Goal: Transaction & Acquisition: Purchase product/service

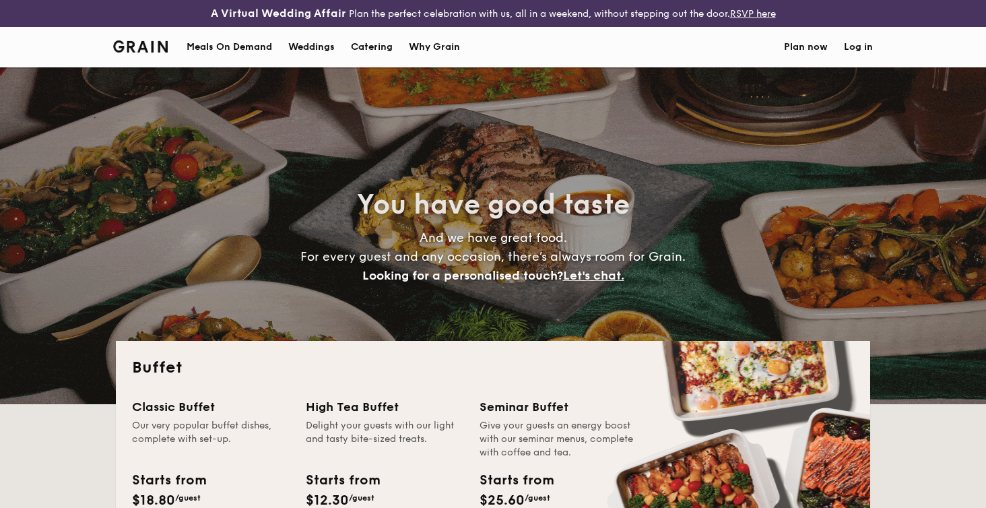
select select
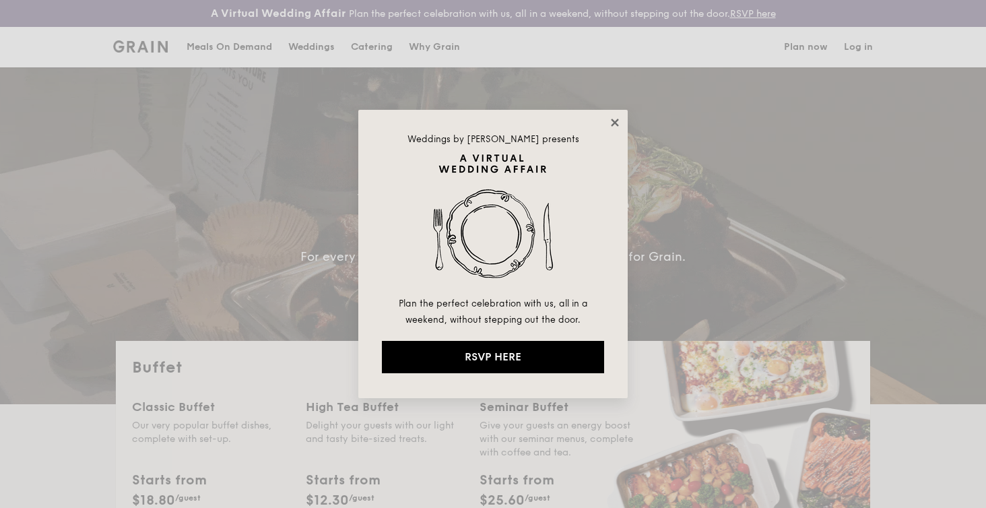
click at [619, 119] on icon at bounding box center [615, 123] width 12 height 12
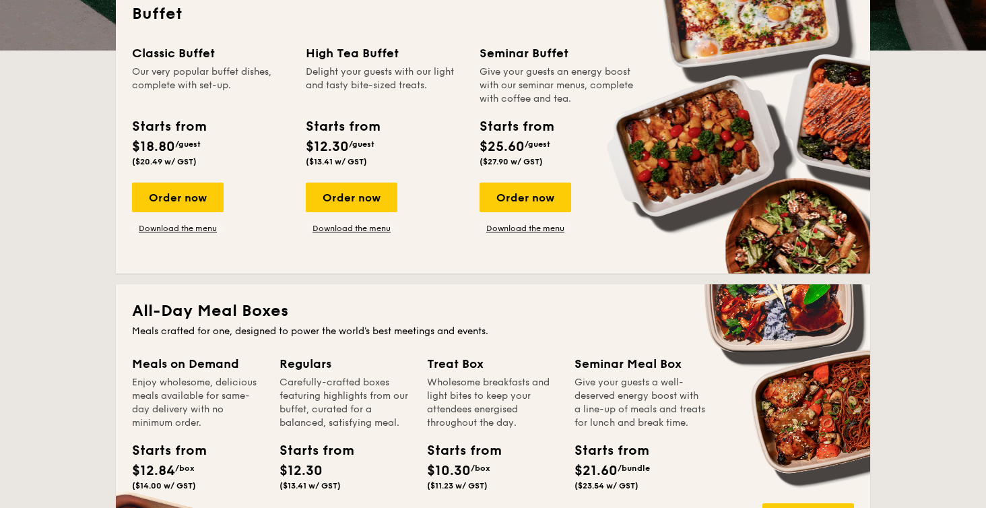
scroll to position [338, 0]
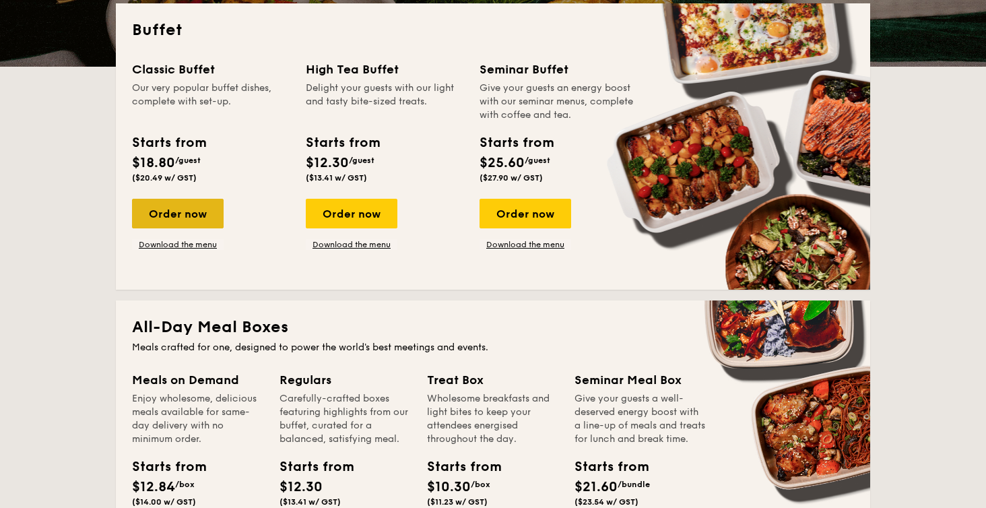
click at [201, 213] on div "Order now" at bounding box center [178, 214] width 92 height 30
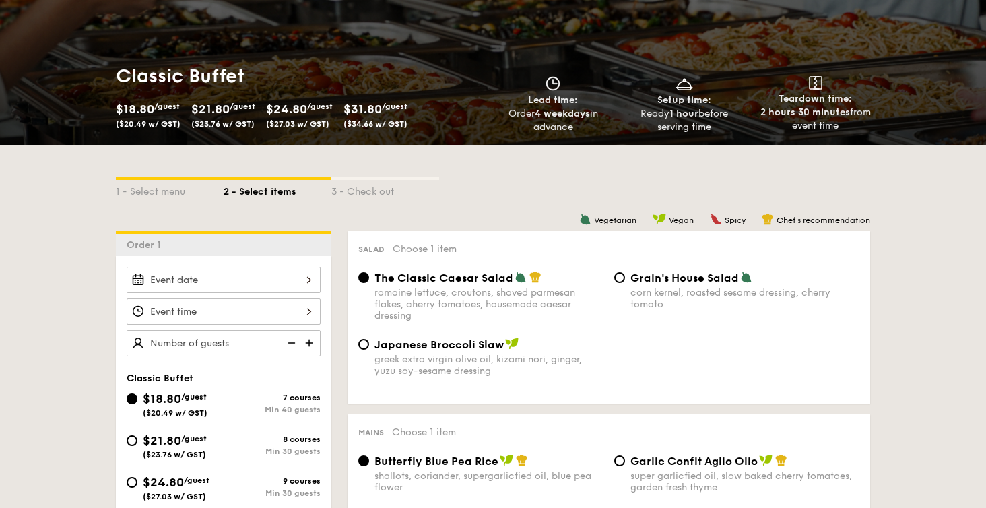
scroll to position [377, 0]
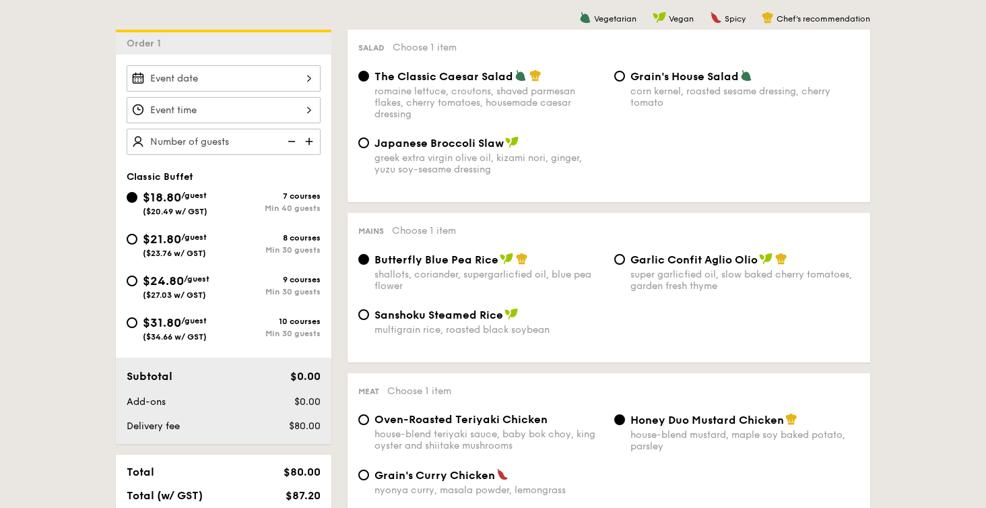
click at [269, 77] on div at bounding box center [224, 78] width 194 height 26
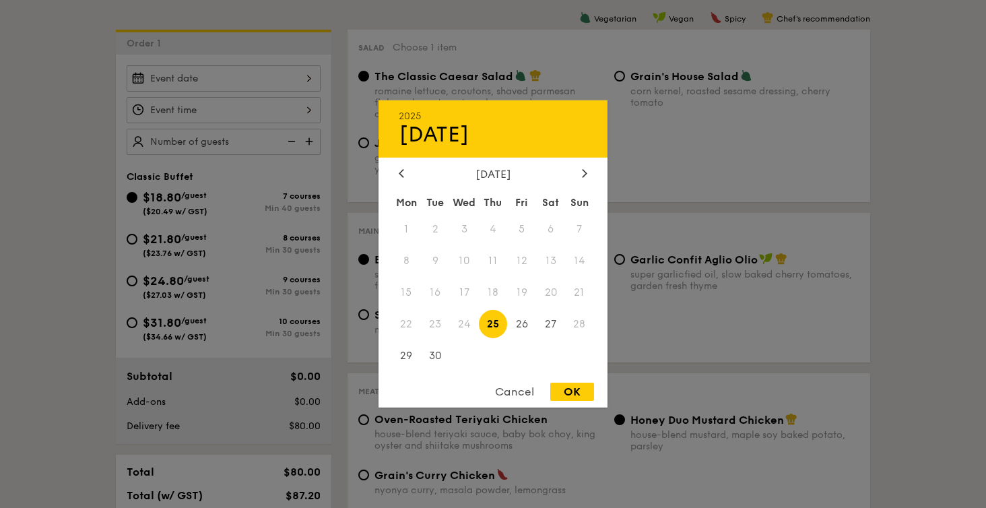
click at [620, 112] on div at bounding box center [493, 254] width 986 height 508
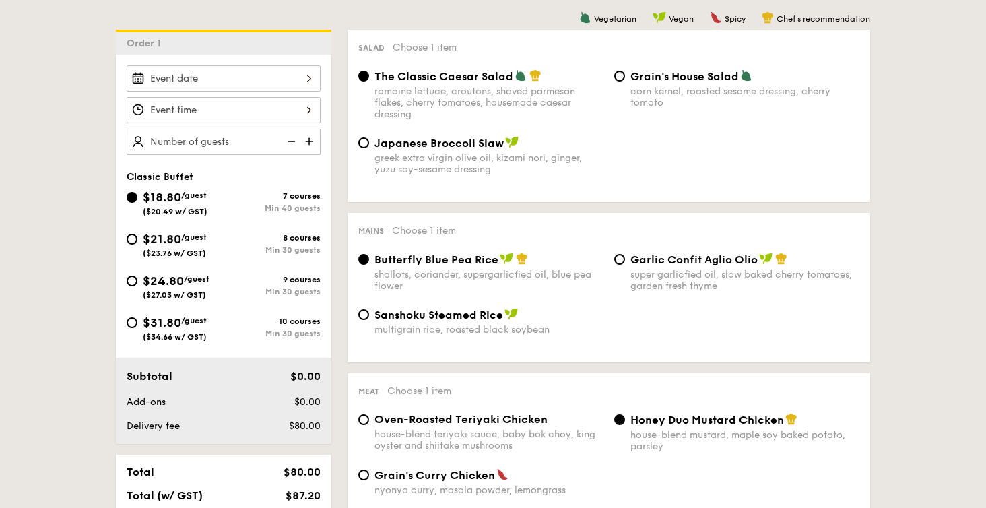
click at [253, 237] on div "8 courses" at bounding box center [272, 237] width 97 height 9
click at [137, 237] on input "$21.80 /guest ($23.76 w/ GST) 8 courses Min 30 guests" at bounding box center [132, 239] width 11 height 11
radio input "true"
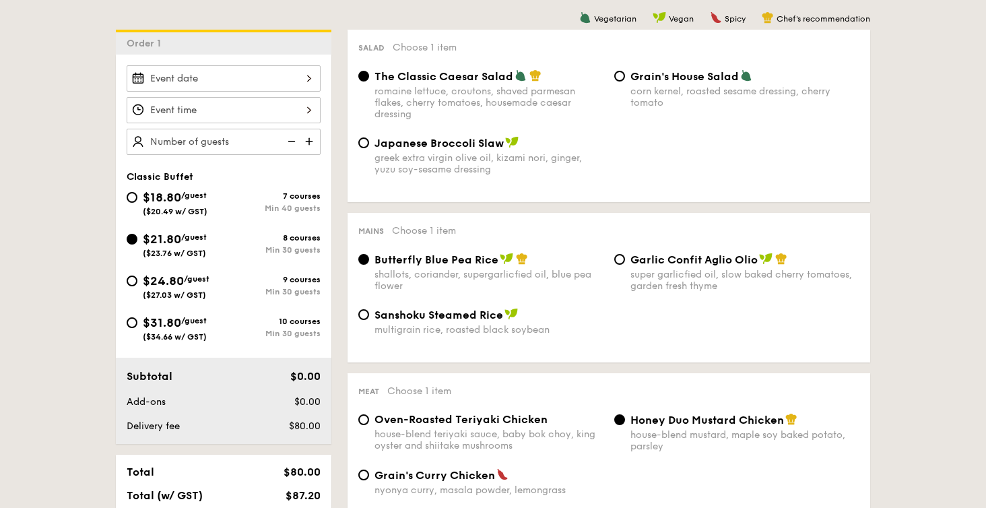
radio input "true"
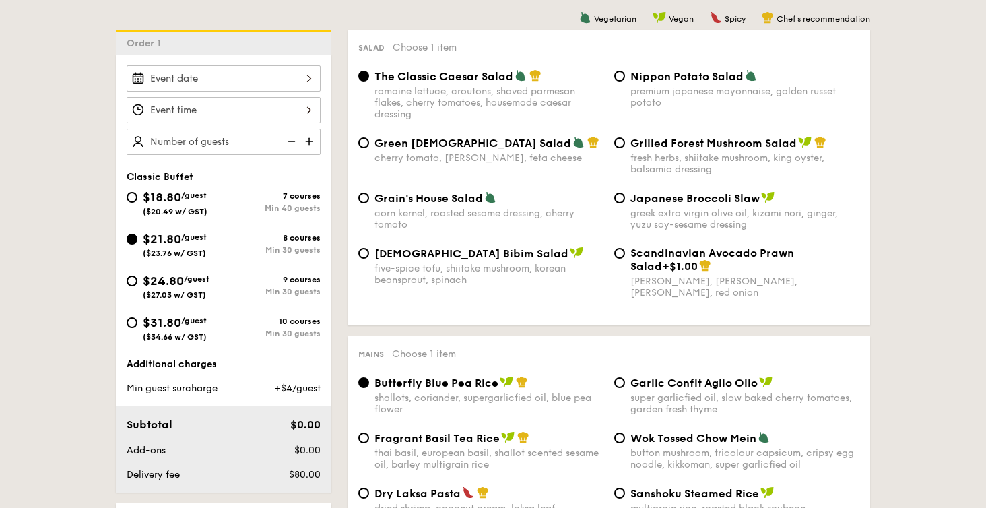
click at [276, 82] on div at bounding box center [224, 78] width 194 height 26
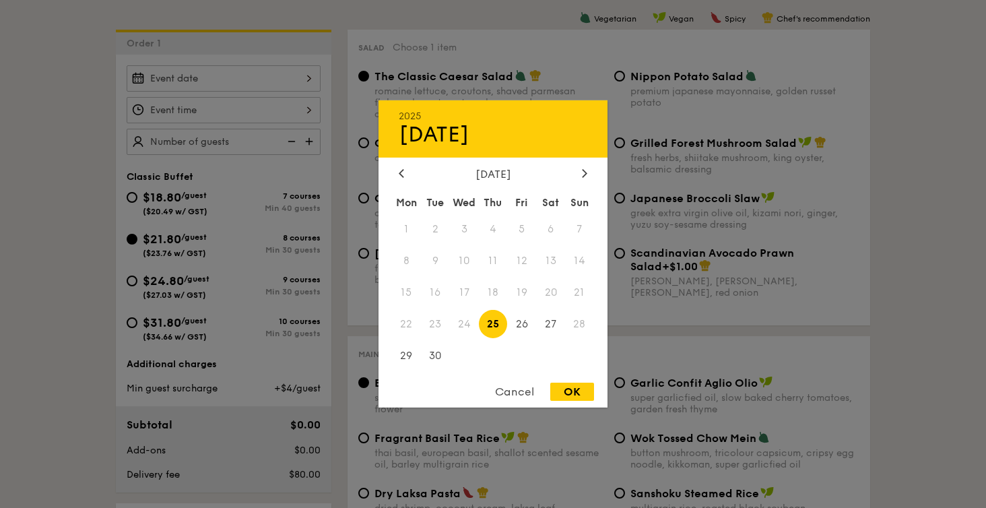
click at [276, 82] on div at bounding box center [493, 254] width 986 height 508
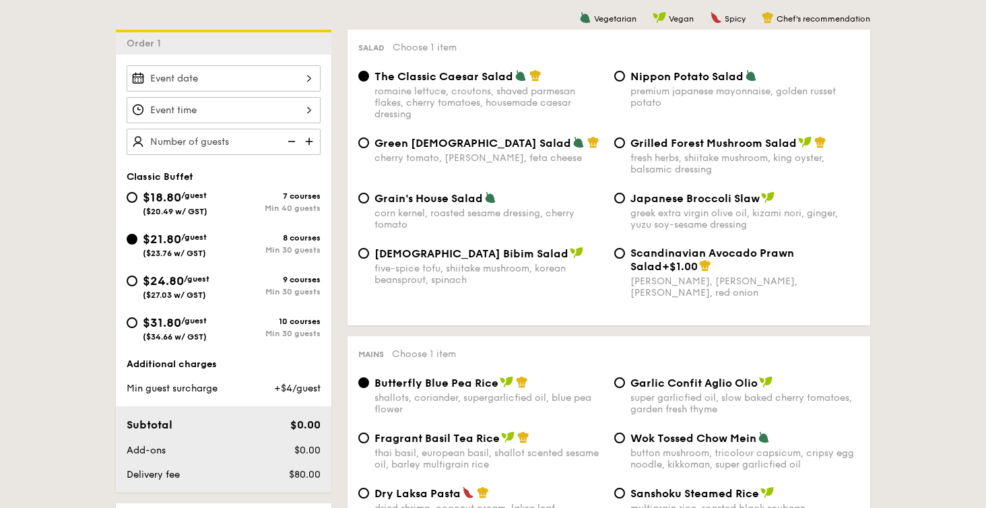
click at [216, 294] on div "$24.80 /guest ($27.03 w/ GST)" at bounding box center [175, 285] width 97 height 28
click at [137, 286] on input "$24.80 /guest ($27.03 w/ GST) 9 courses Min 30 guests" at bounding box center [132, 281] width 11 height 11
radio input "true"
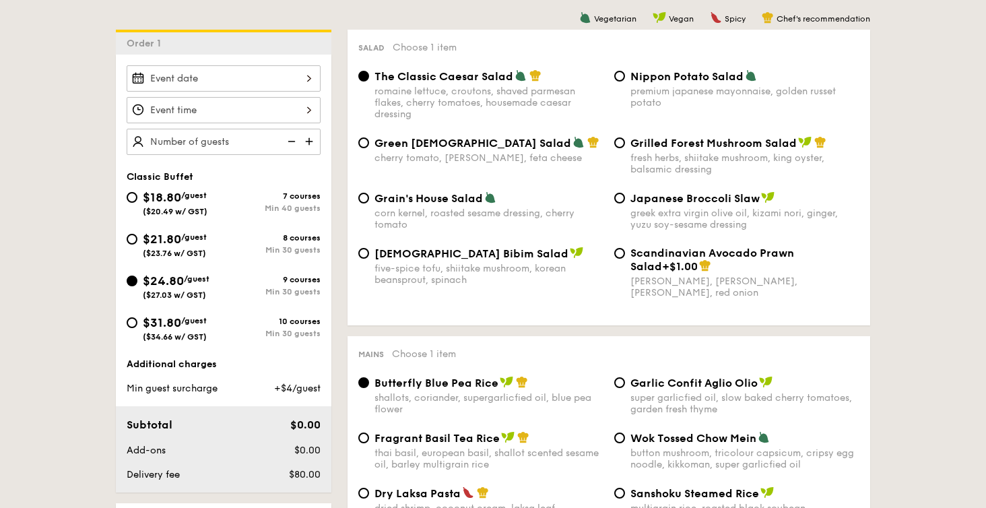
radio input "true"
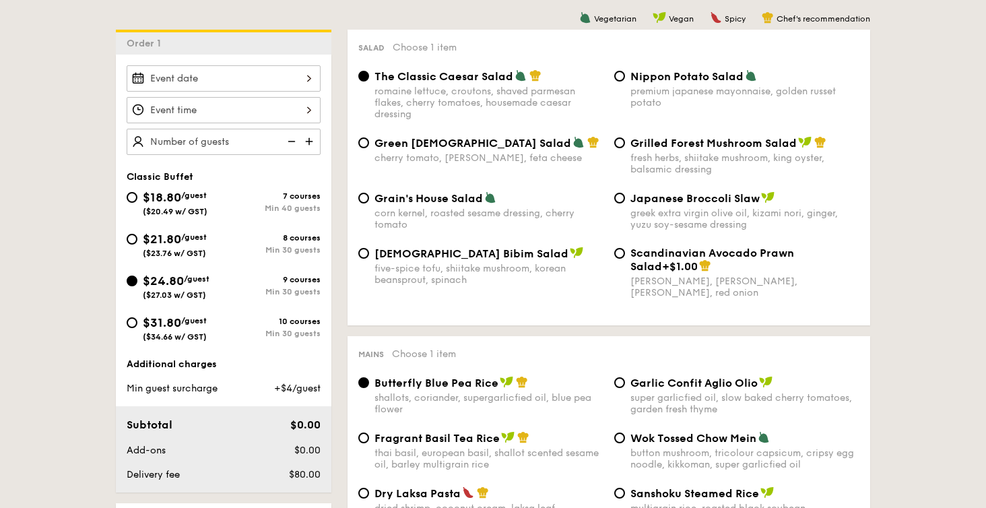
click at [282, 73] on div at bounding box center [224, 78] width 194 height 26
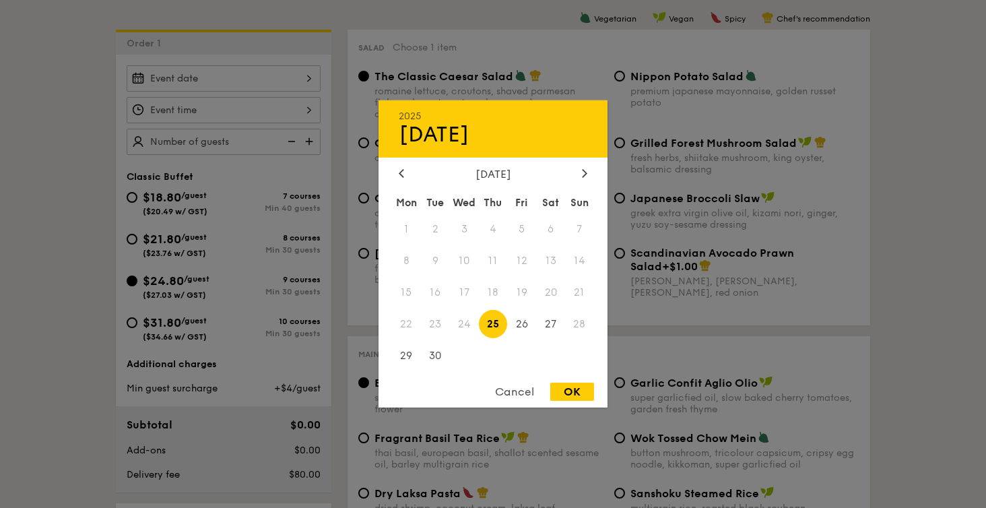
click at [282, 73] on div at bounding box center [493, 254] width 986 height 508
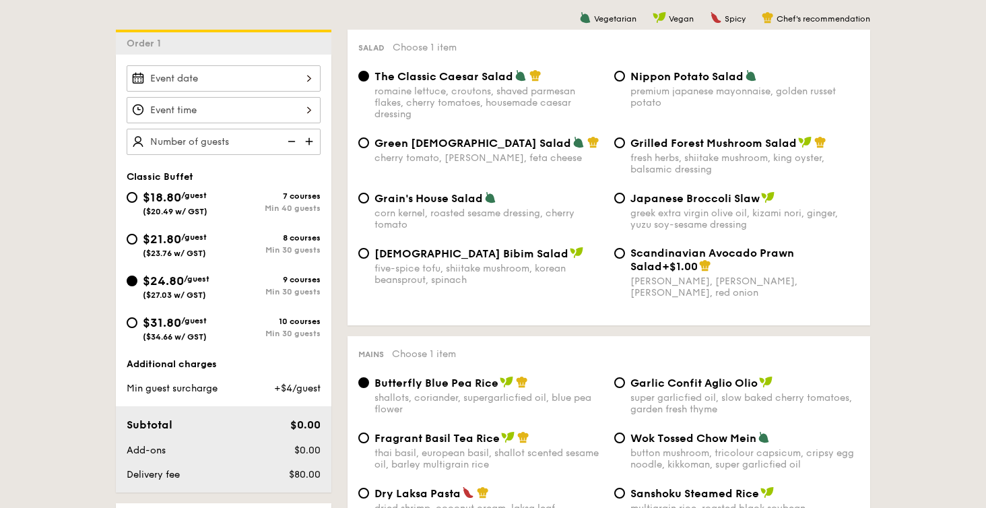
click at [199, 324] on span "/guest" at bounding box center [194, 320] width 26 height 9
click at [137, 324] on input "$31.80 /guest ($34.66 w/ GST) 10 courses Min 30 guests" at bounding box center [132, 322] width 11 height 11
radio input "true"
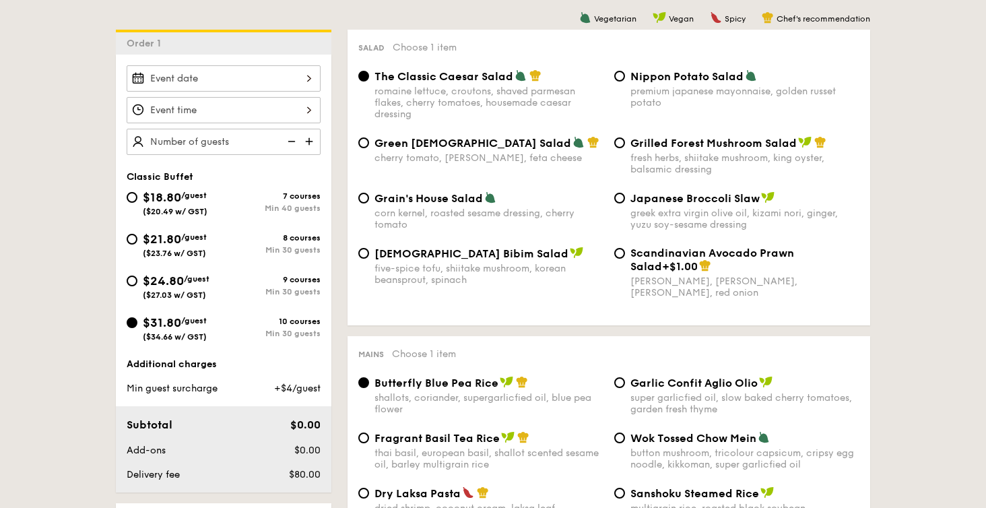
radio input "true"
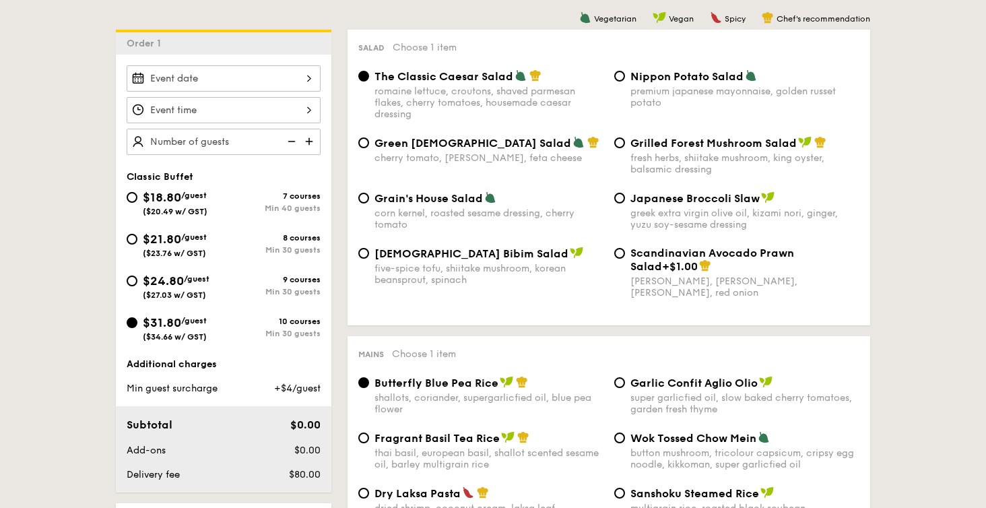
radio input "true"
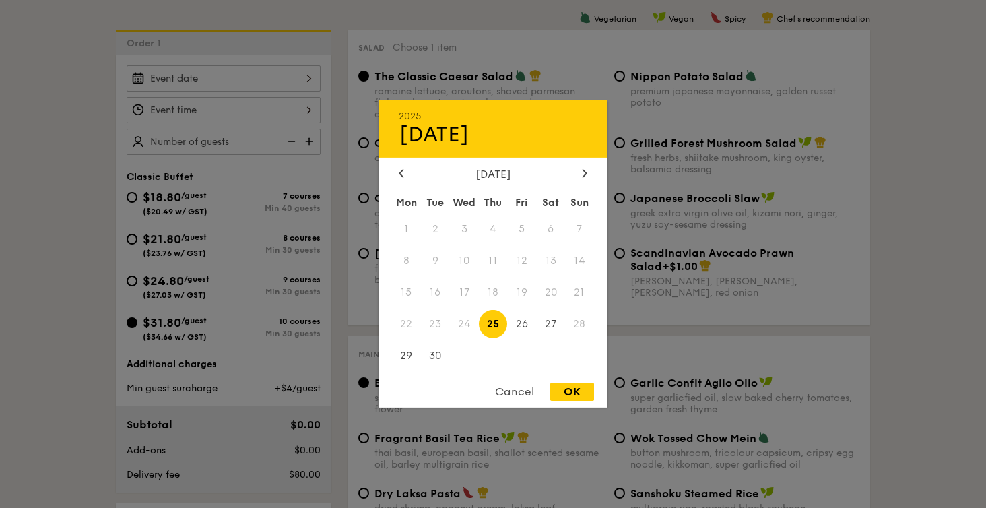
click at [270, 81] on div "2025 Sep [DATE] Tue Wed Thu Fri Sat Sun 1 2 3 4 5 6 7 8 9 10 11 12 13 14 15 16 …" at bounding box center [224, 78] width 194 height 26
